Goal: Information Seeking & Learning: Check status

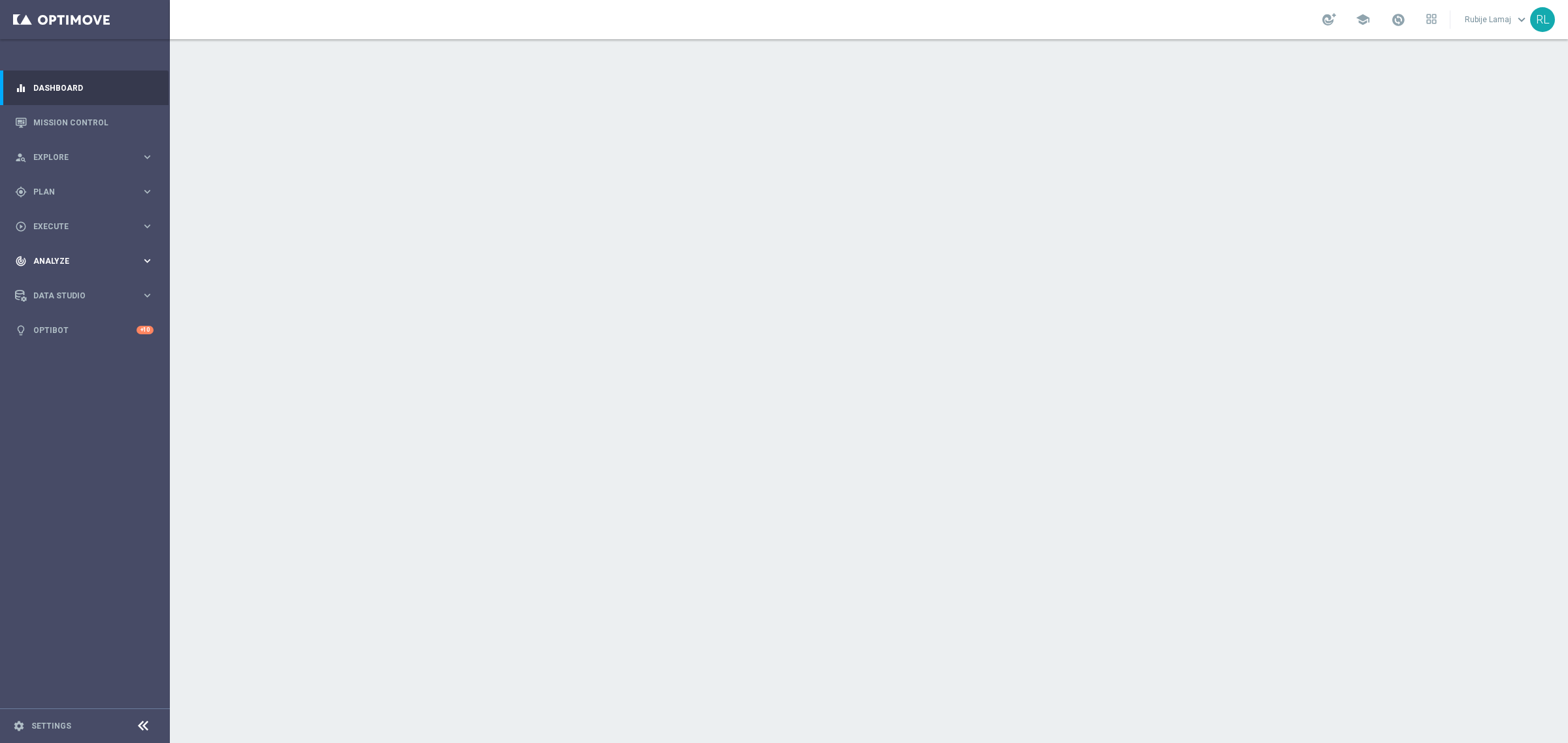
click at [82, 257] on span "Analyze" at bounding box center [87, 261] width 108 height 8
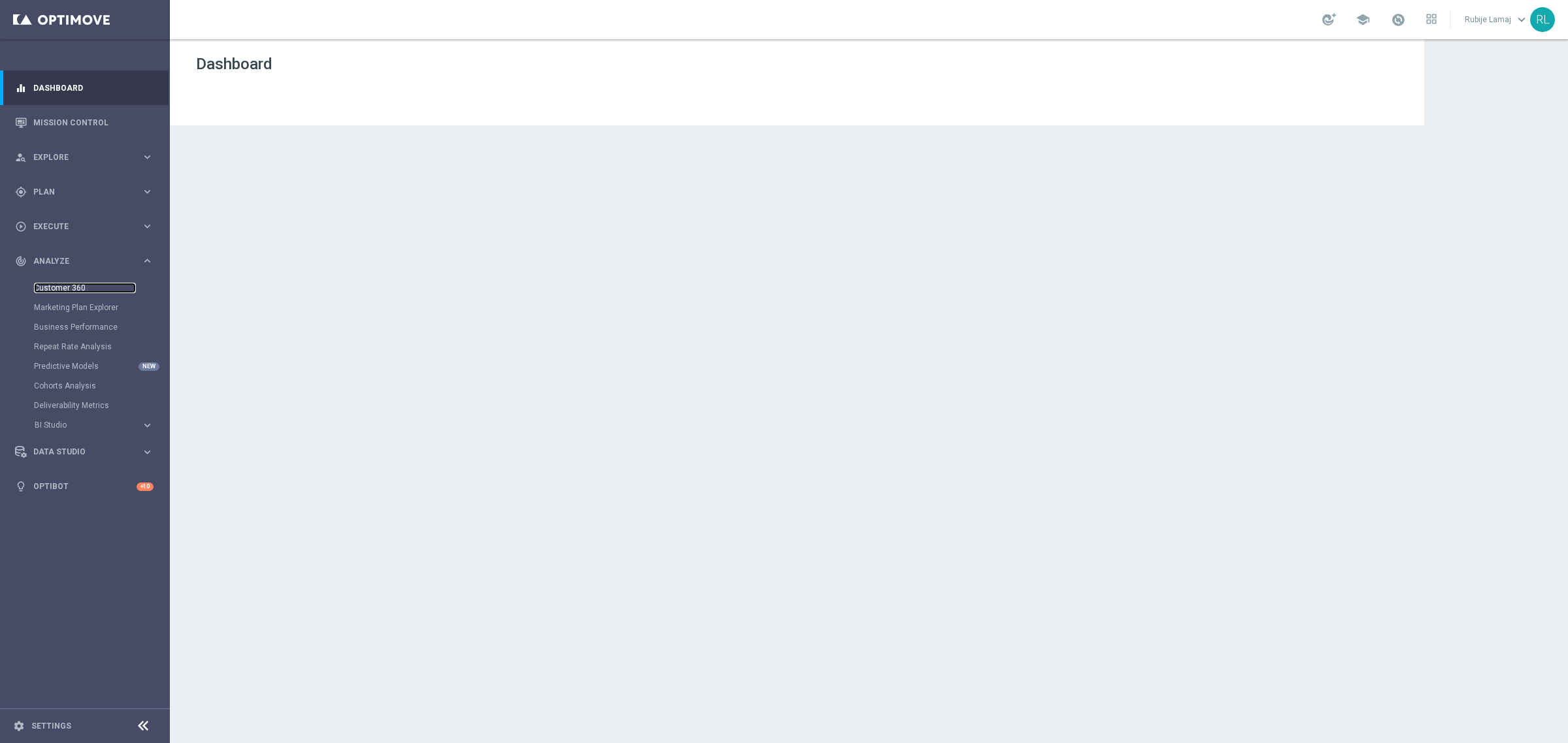
click at [74, 287] on link "Customer 360" at bounding box center [85, 288] width 102 height 11
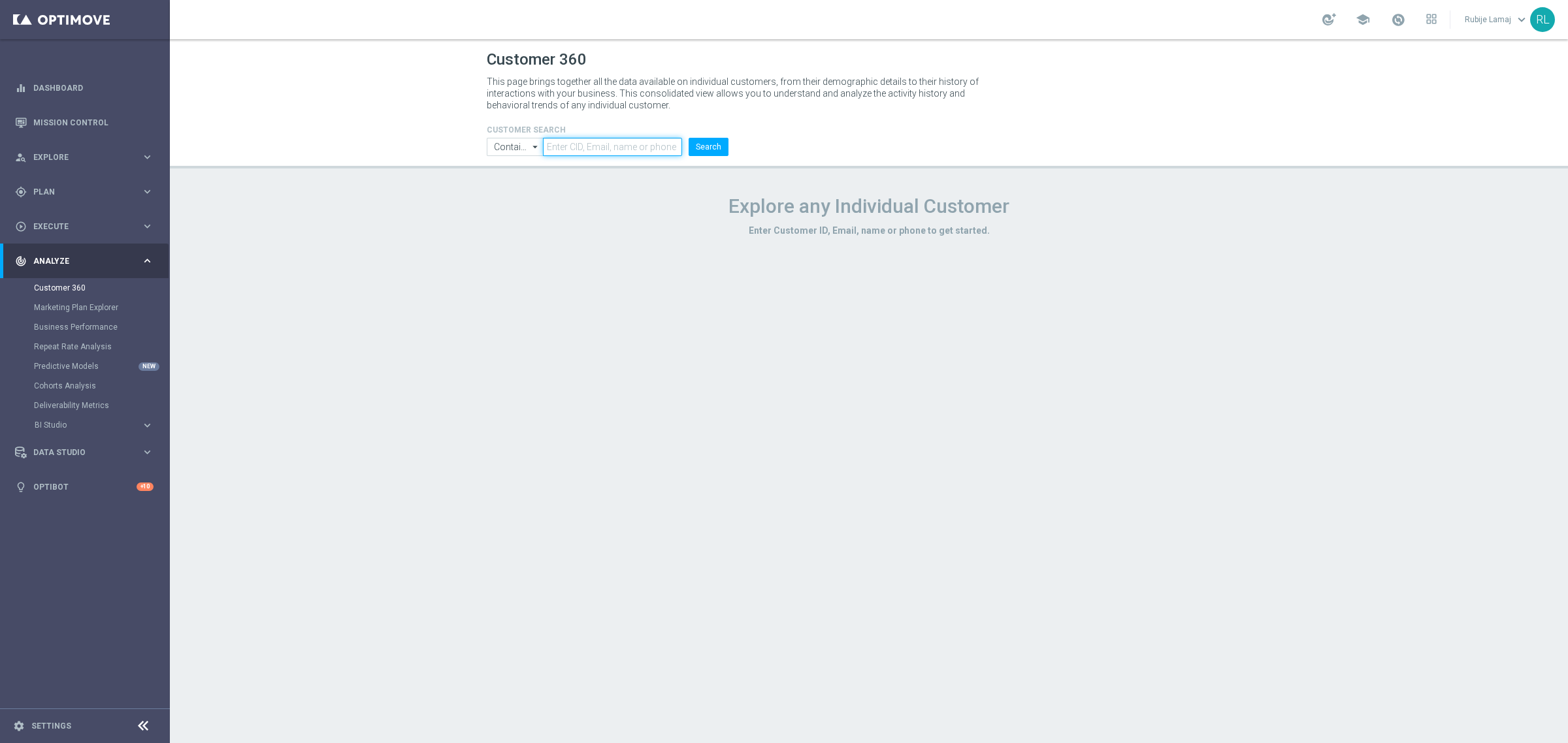
click at [605, 144] on input "text" at bounding box center [613, 146] width 139 height 18
paste input "4392630"
type input "4392630"
click at [699, 148] on button "Search" at bounding box center [708, 146] width 40 height 18
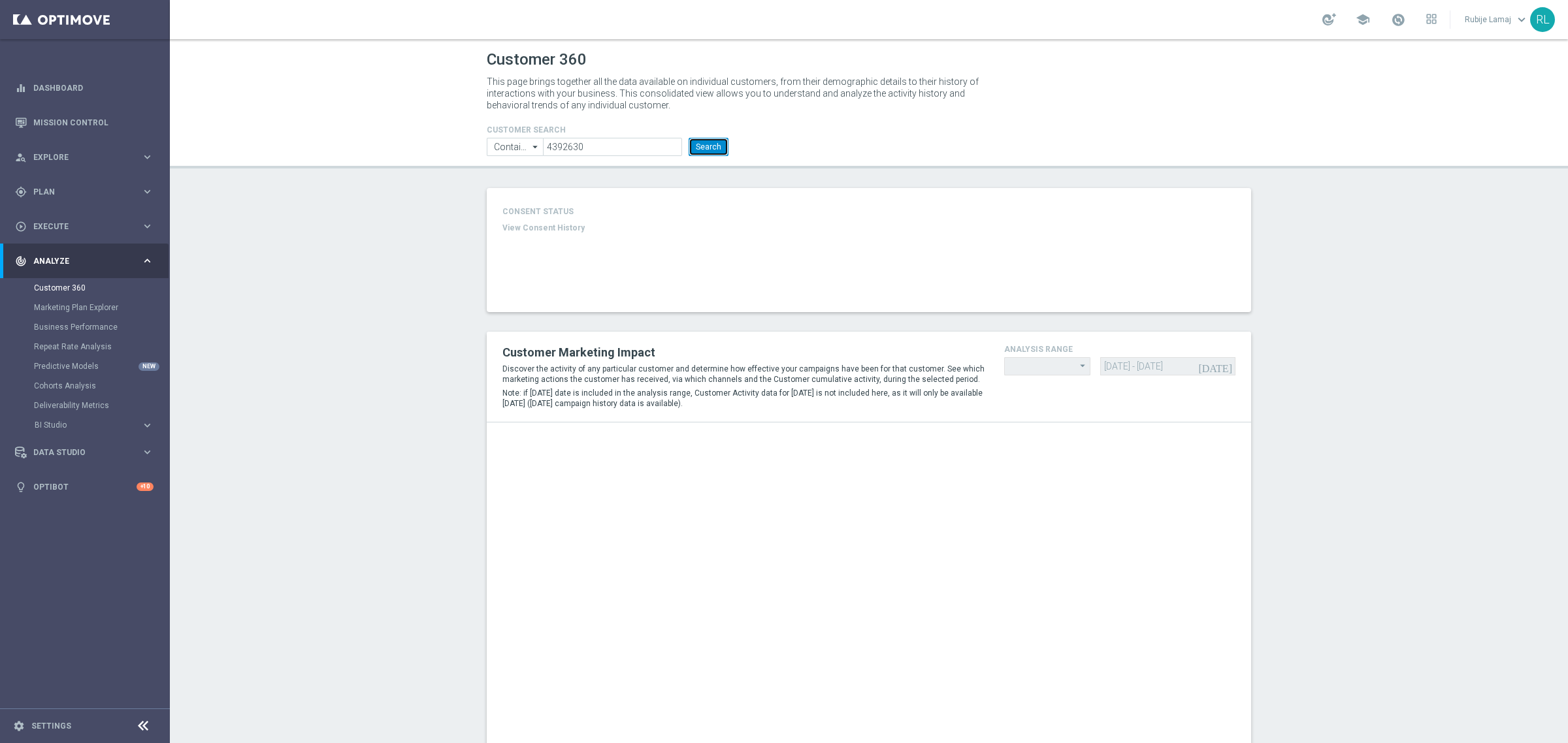
type input "Last 30 days"
type input "Total Deposit Amount"
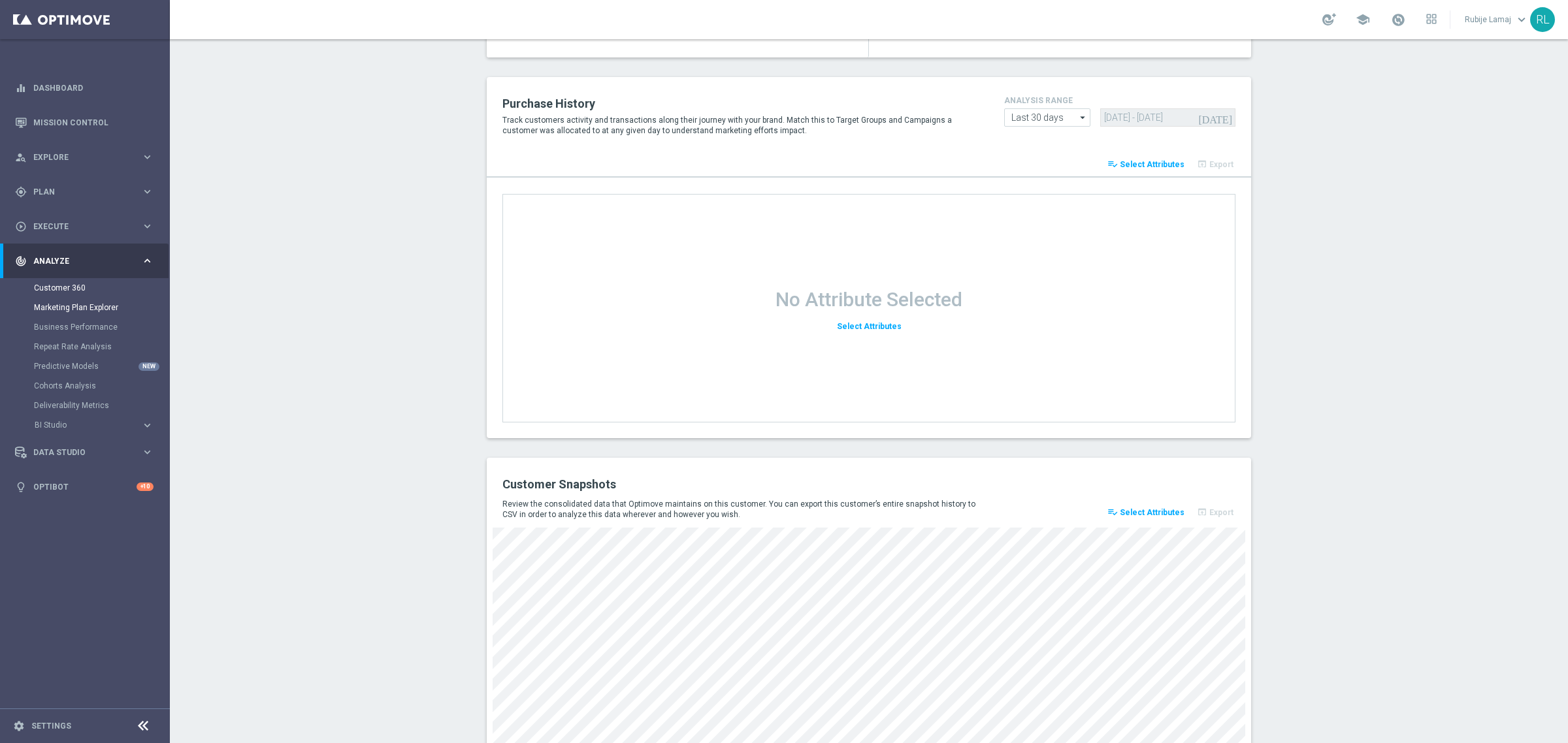
scroll to position [1523, 0]
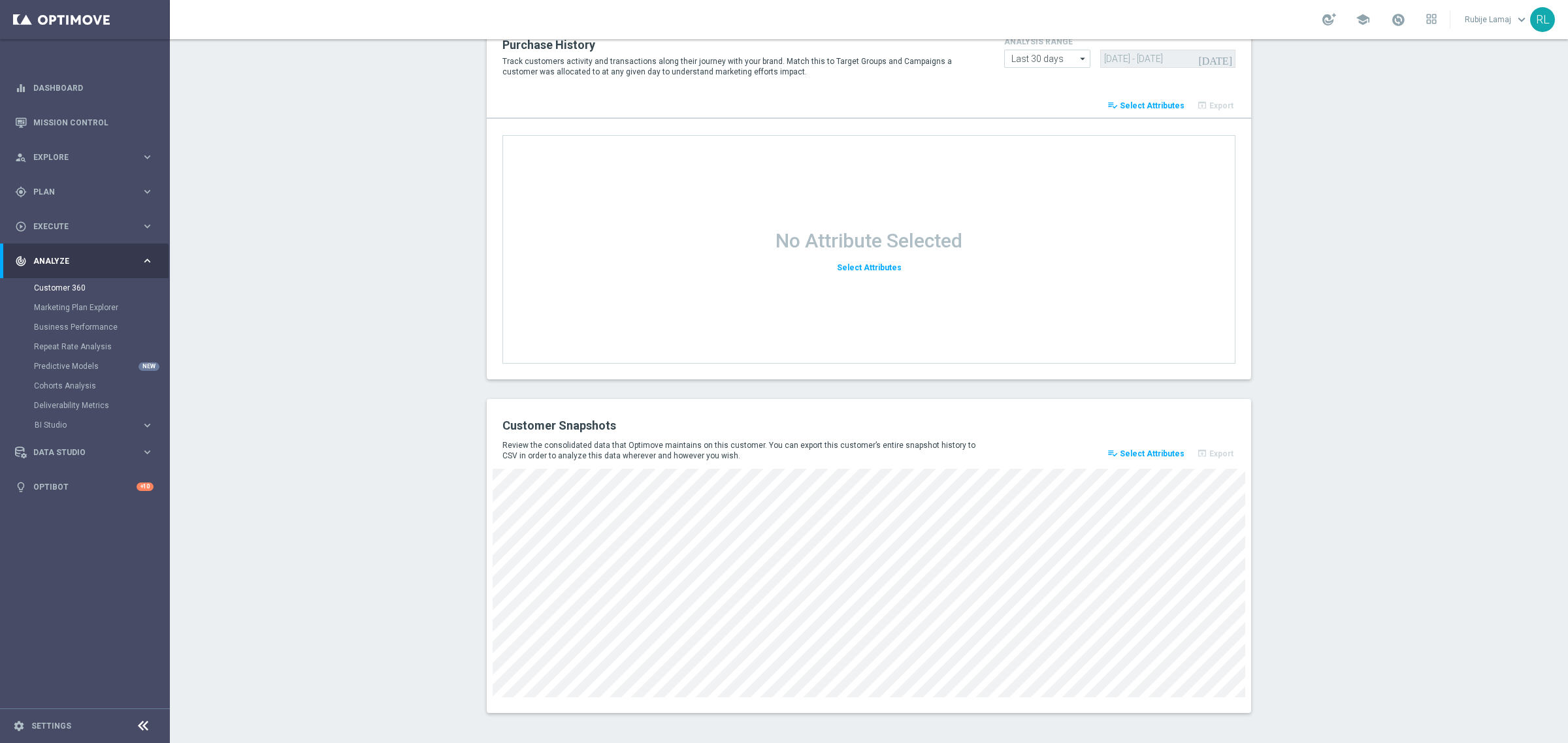
click at [1149, 457] on button "playlist_add_check Select Attributes" at bounding box center [1146, 453] width 81 height 18
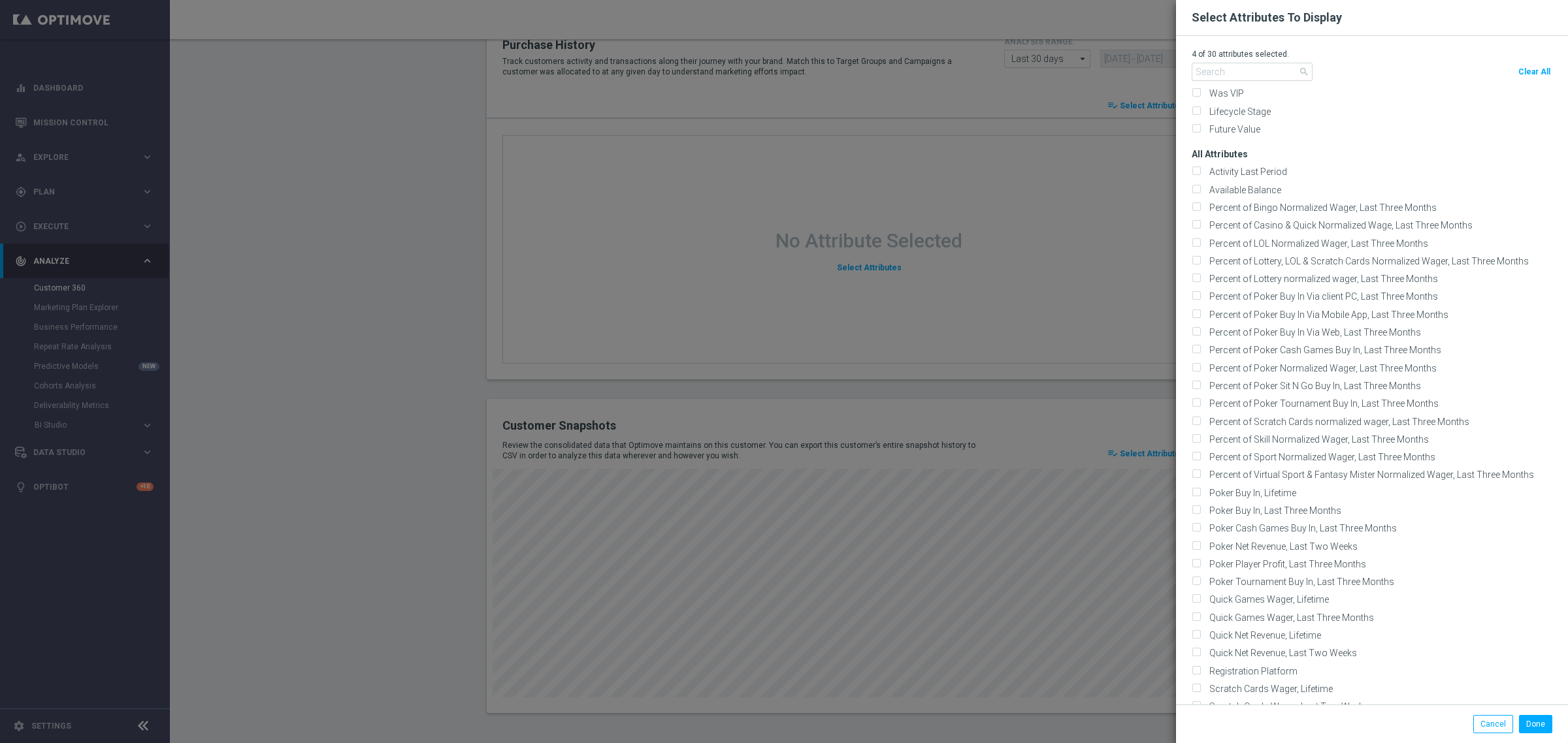
scroll to position [304, 0]
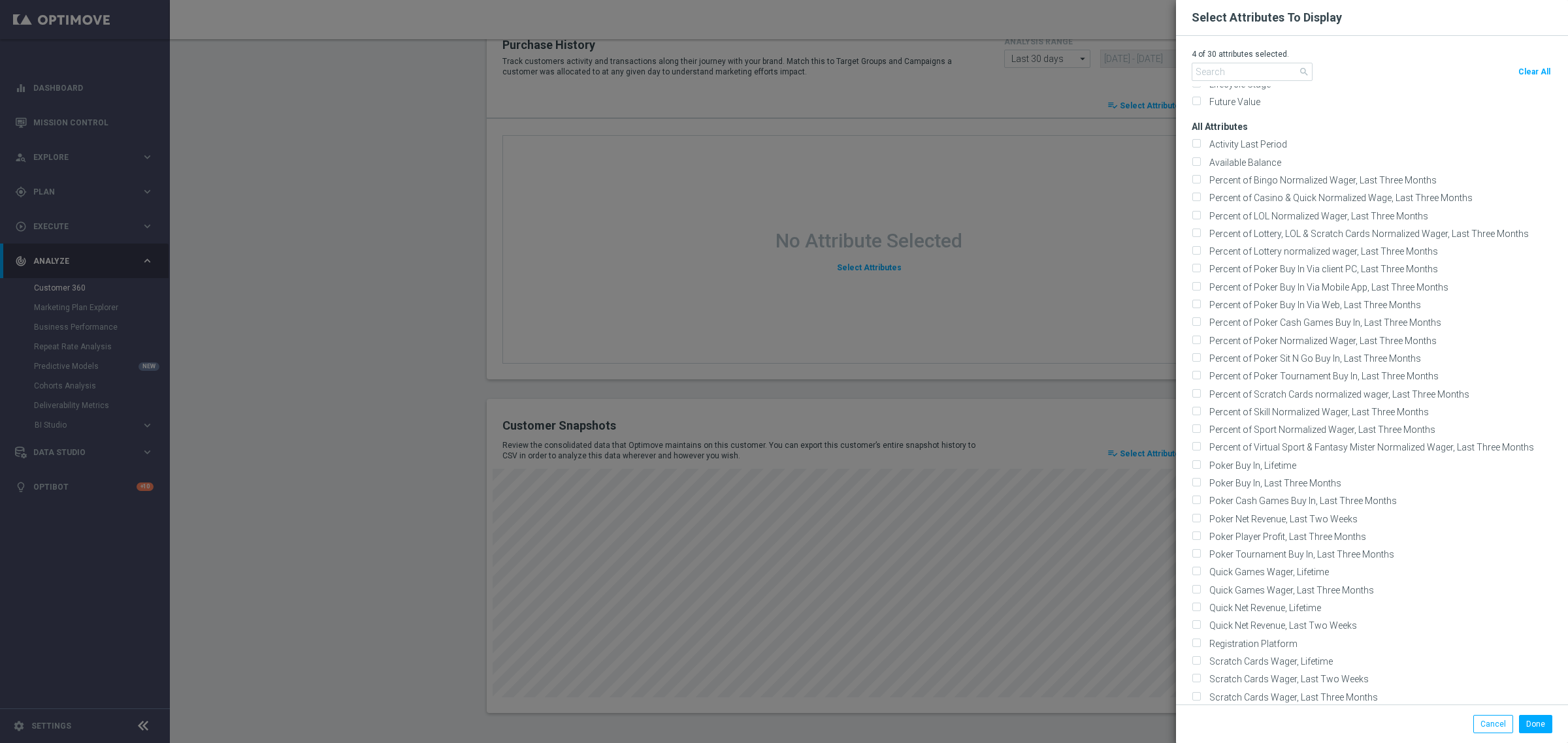
click at [1065, 642] on modal-container "Select Attributes To Display 4 of 30 attributes selected. search Clear All Defa…" at bounding box center [784, 371] width 1568 height 743
